Goal: Book appointment/travel/reservation

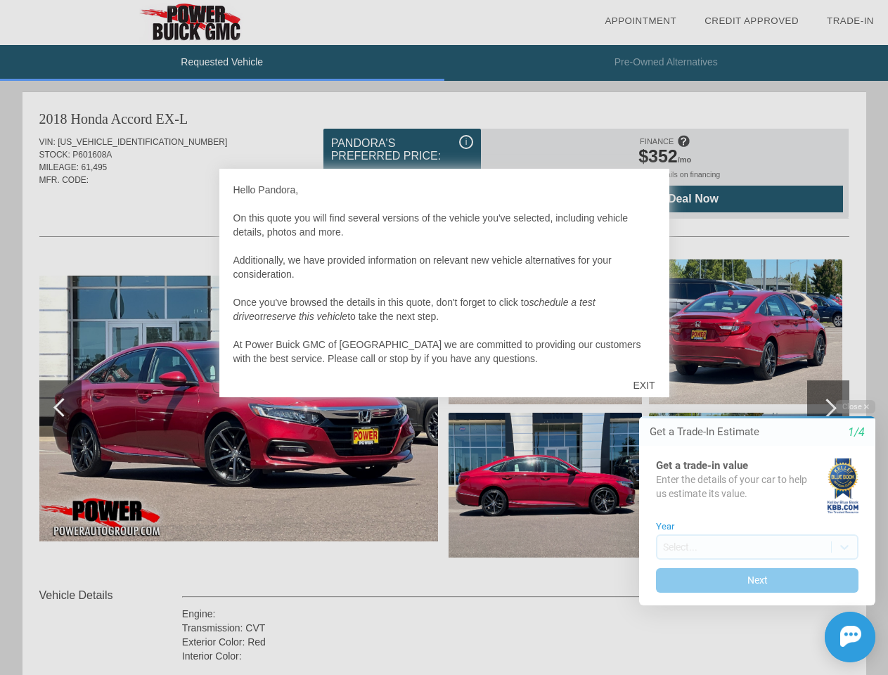
click at [641, 21] on link "Appointment" at bounding box center [641, 20] width 72 height 11
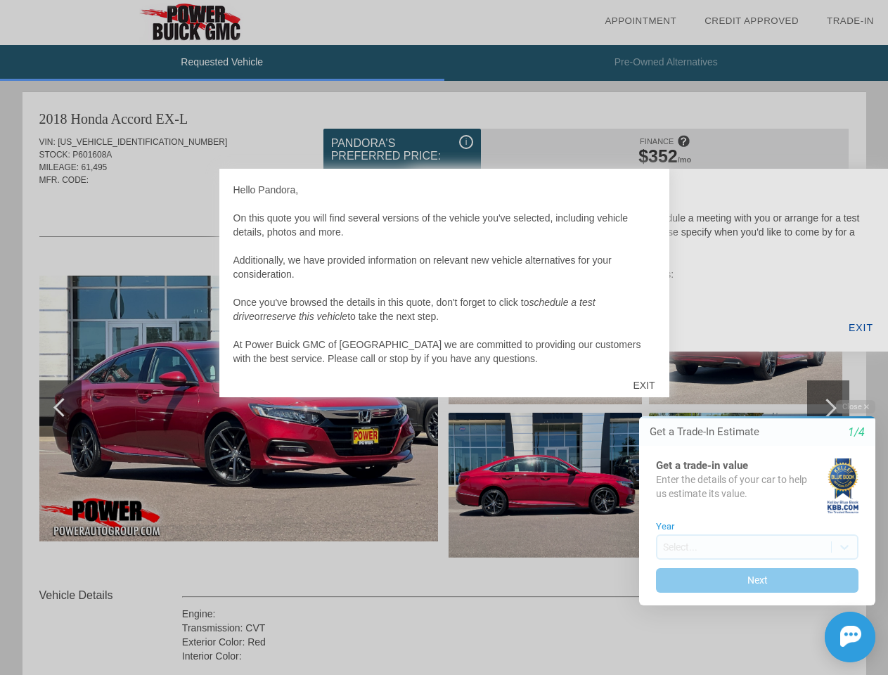
click at [644, 385] on div "EXIT" at bounding box center [644, 385] width 50 height 42
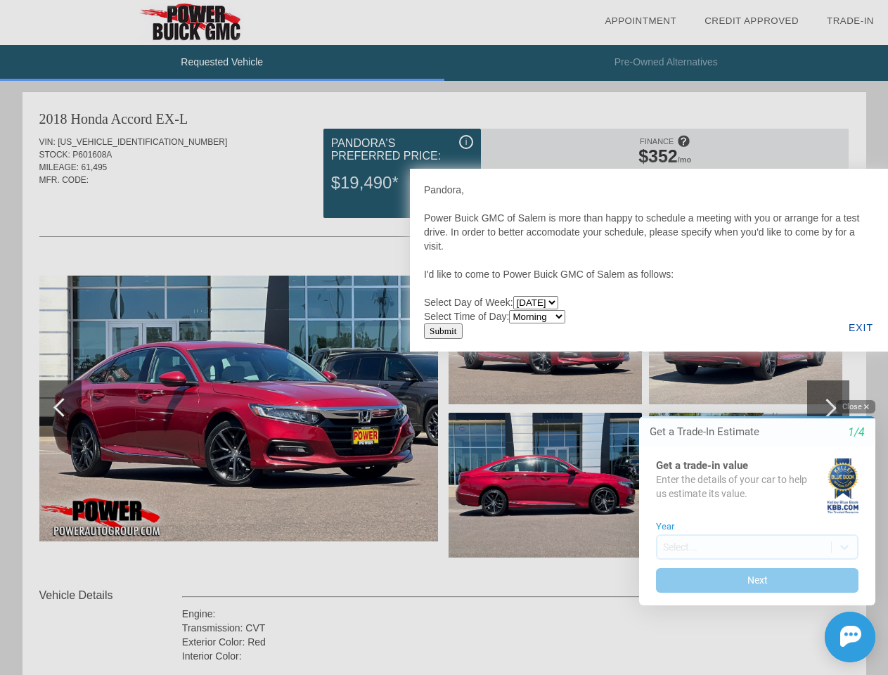
click at [856, 406] on button "Close" at bounding box center [855, 406] width 39 height 13
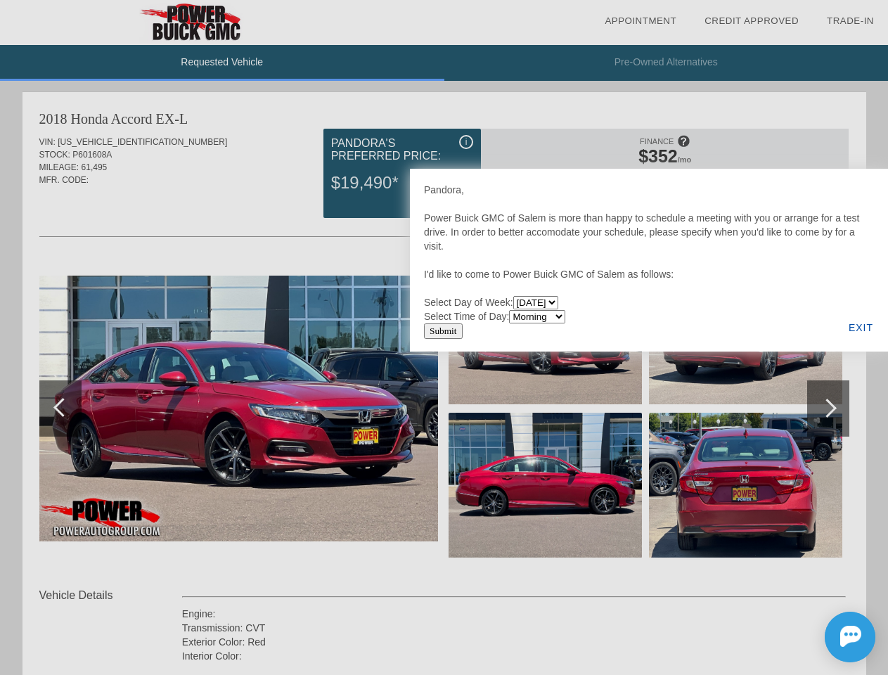
click at [758, 580] on div at bounding box center [444, 337] width 888 height 675
click at [850, 626] on img at bounding box center [851, 636] width 21 height 21
